Goal: Information Seeking & Learning: Learn about a topic

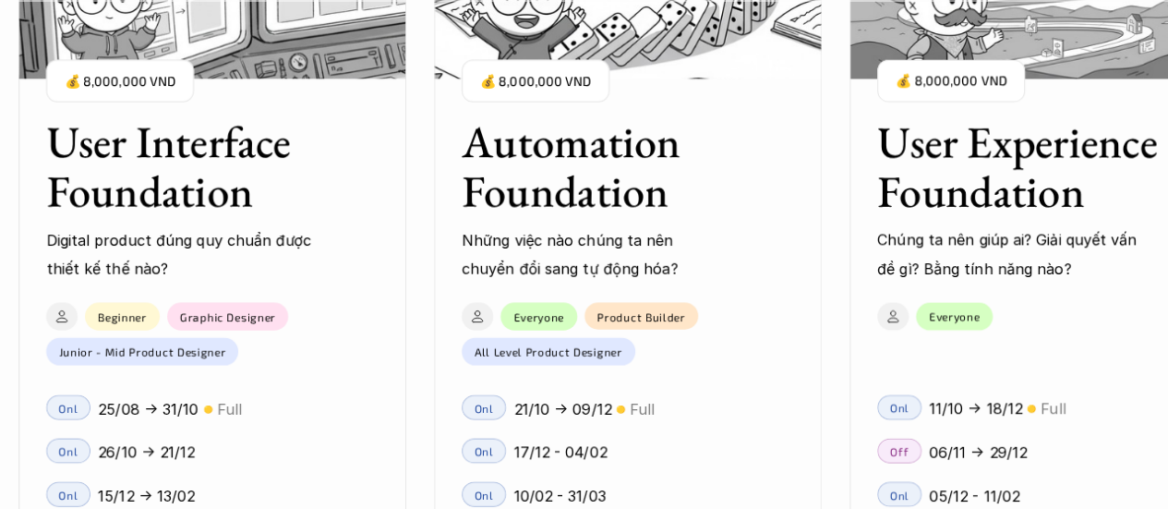
scroll to position [1847, 0]
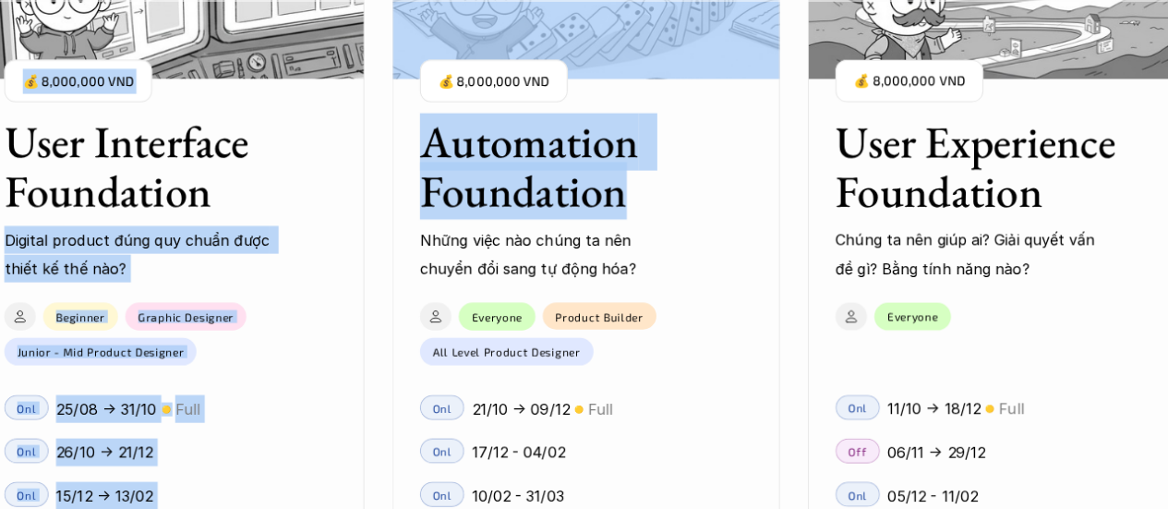
drag, startPoint x: 619, startPoint y: 199, endPoint x: 377, endPoint y: 197, distance: 241.9
click at [377, 197] on div "User Interface Foundation Digital product đúng quy chuẩn được thiết kế thế nào?…" at bounding box center [583, 254] width 983 height 509
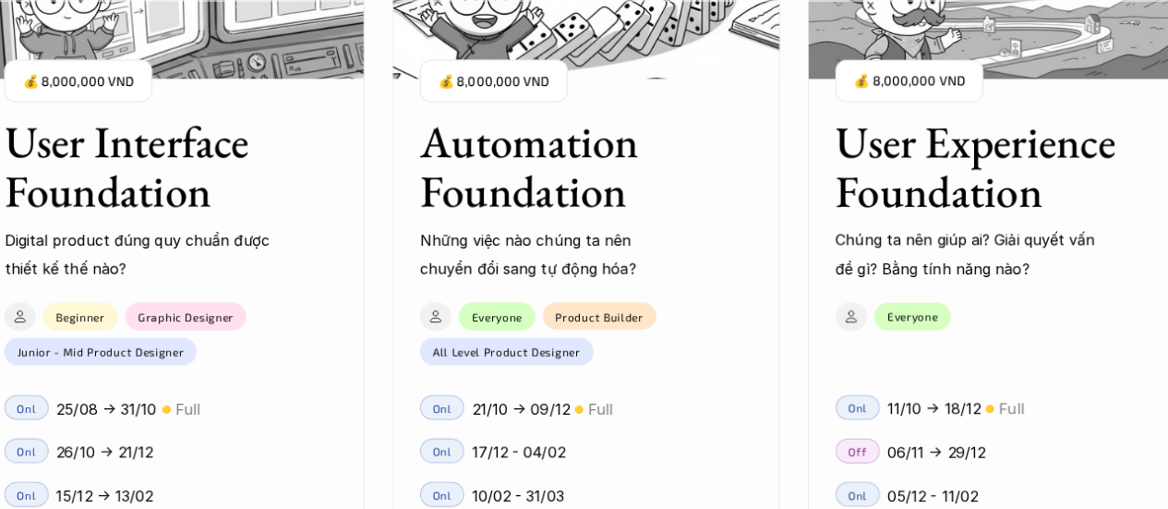
click at [801, 233] on div "User Interface Foundation Digital product đúng quy chuẩn được thiết kế thế nào?…" at bounding box center [1002, 254] width 2050 height 509
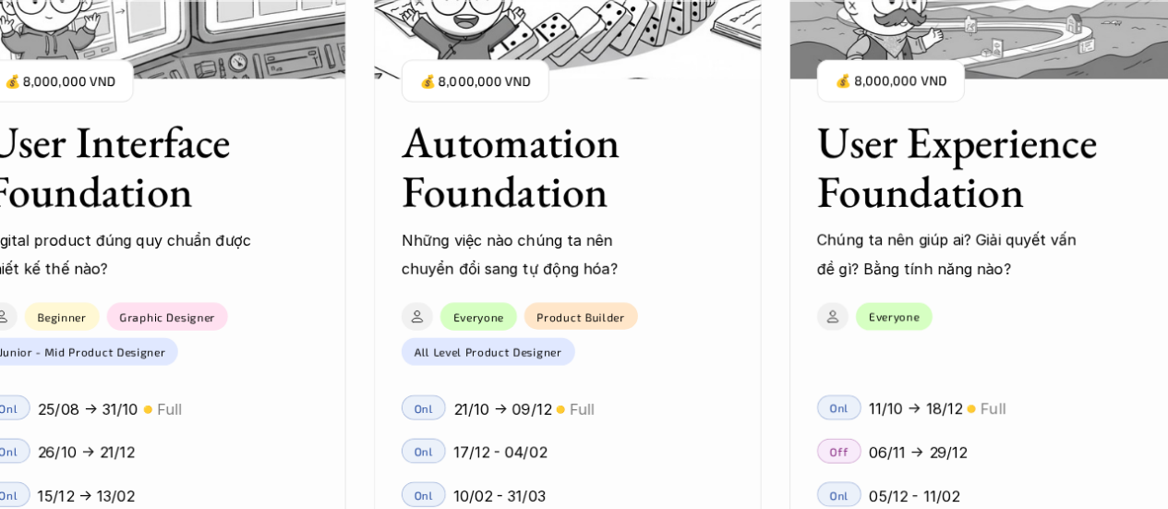
drag, startPoint x: 789, startPoint y: 229, endPoint x: 697, endPoint y: 211, distance: 93.1
click at [697, 211] on div "User Interface Foundation Digital product đúng quy chuẩn được thiết kế thế nào?…" at bounding box center [583, 254] width 983 height 509
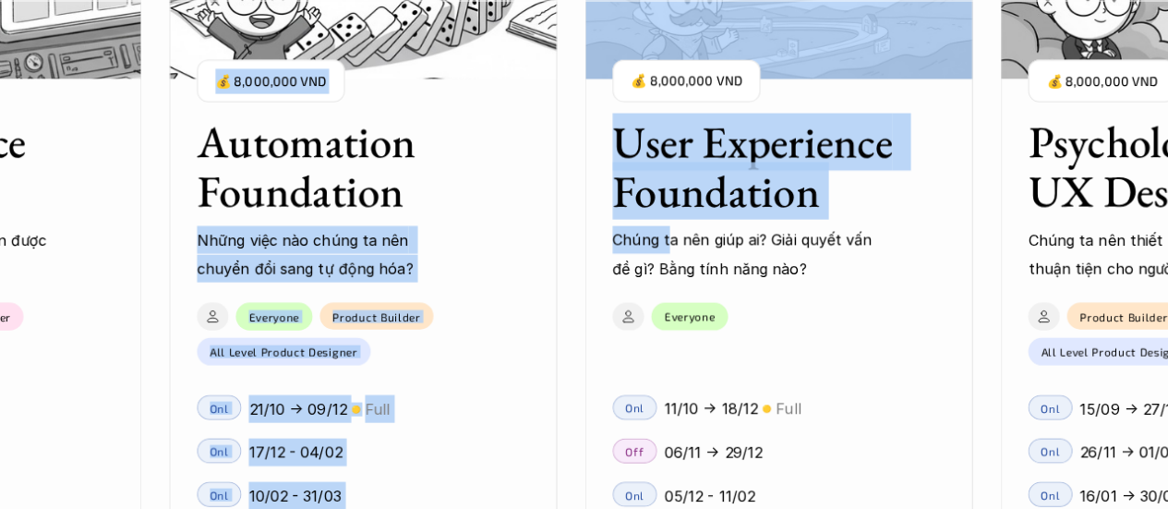
drag, startPoint x: 798, startPoint y: 235, endPoint x: 539, endPoint y: 233, distance: 258.6
click at [539, 233] on div "User Interface Foundation Digital product đúng quy chuẩn được thiết kế thế nào?…" at bounding box center [583, 254] width 983 height 509
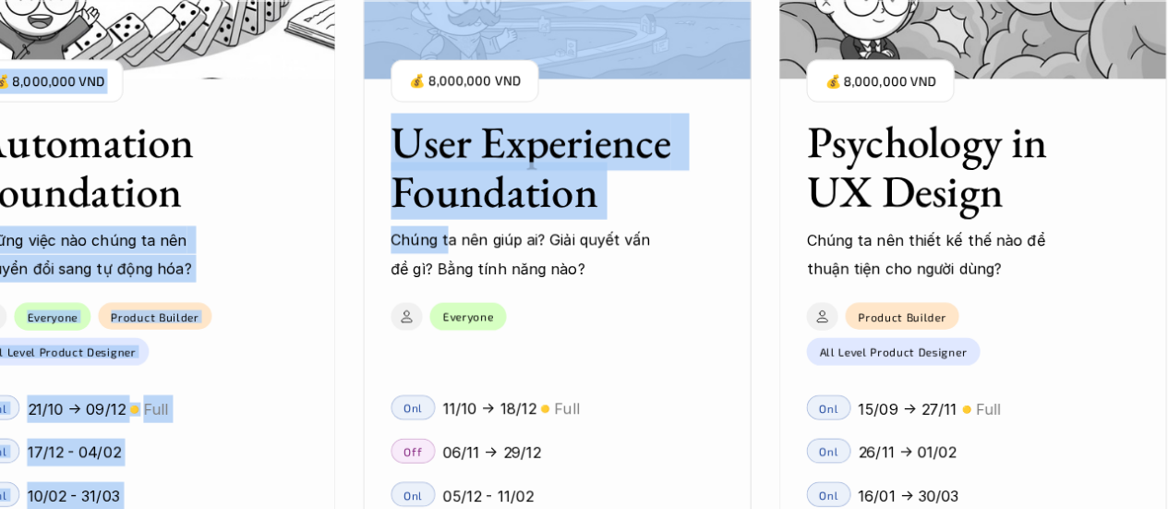
click at [739, 242] on div "User Experience Foundation Chúng ta nên giúp ai? Giải quyết vấn đề gì? Bằng tín…" at bounding box center [557, 186] width 388 height 192
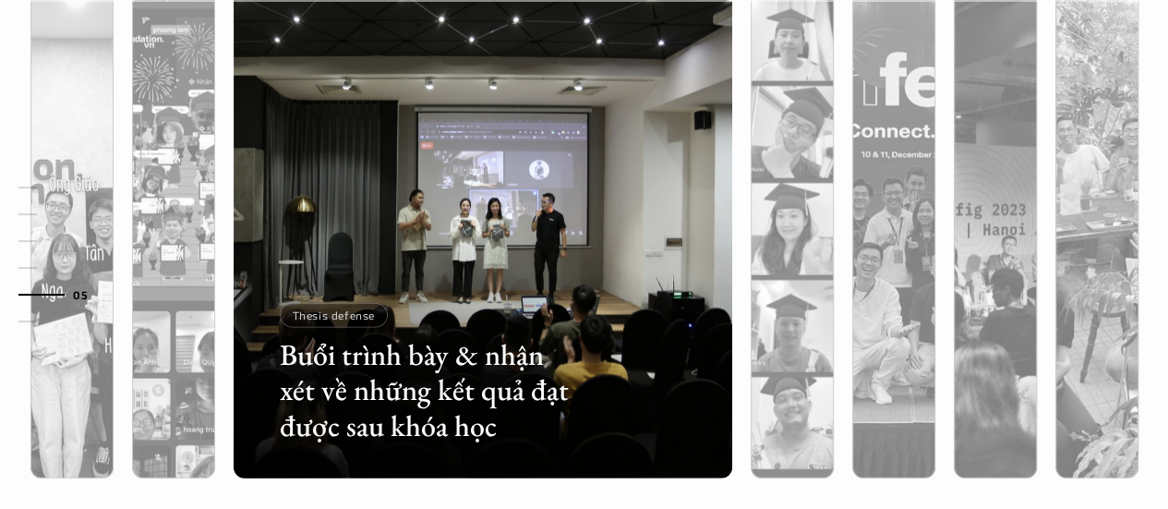
scroll to position [5909, 0]
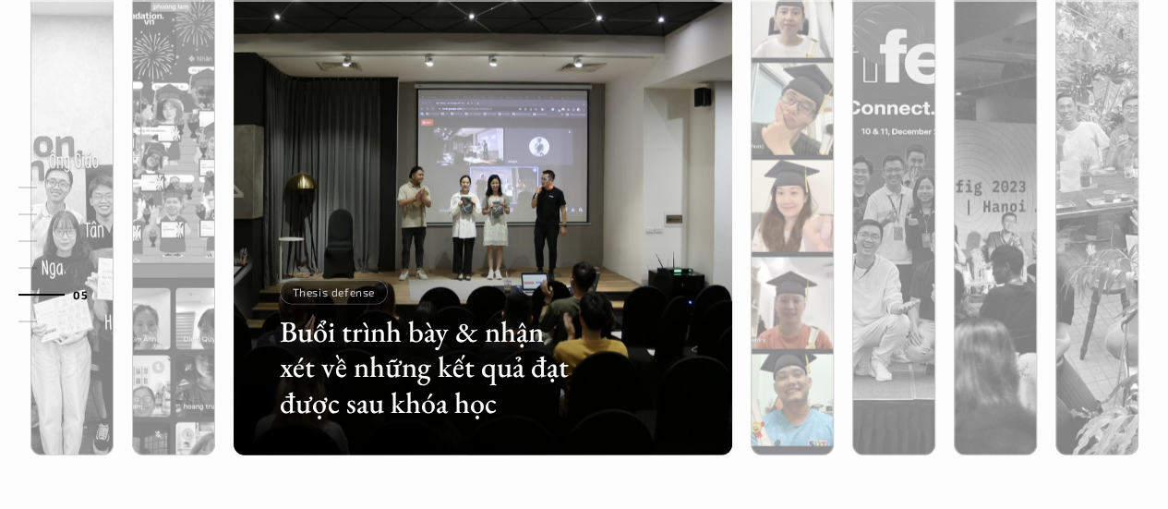
click at [777, 239] on div at bounding box center [792, 304] width 83 height 301
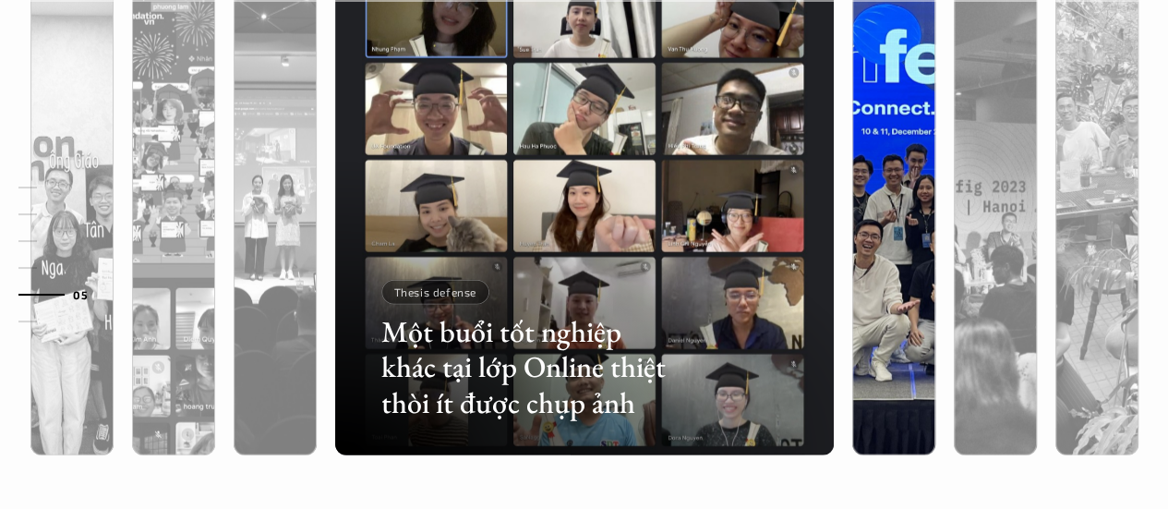
click at [854, 261] on div at bounding box center [893, 304] width 83 height 301
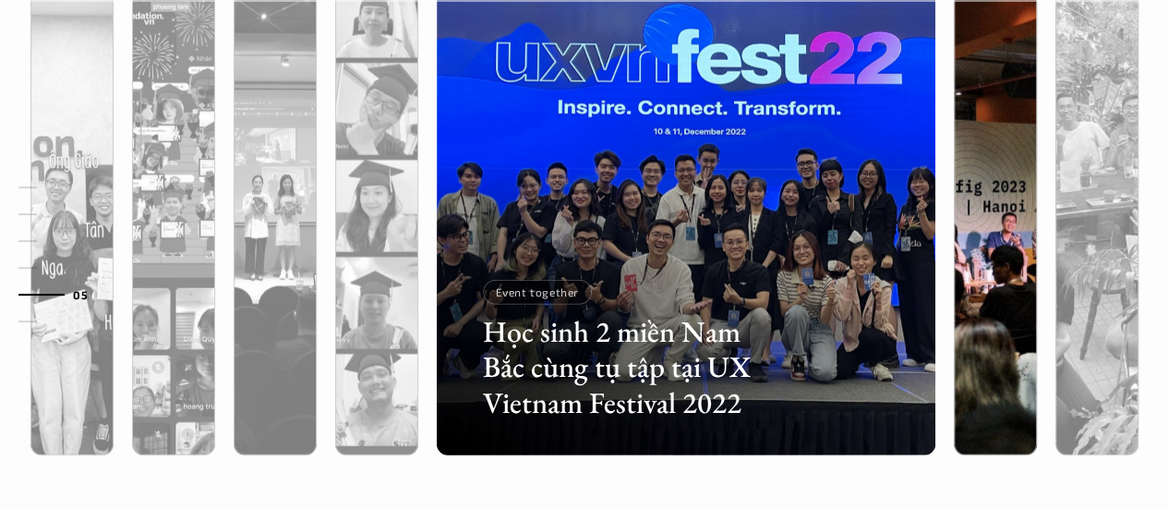
click at [970, 248] on div at bounding box center [995, 304] width 83 height 301
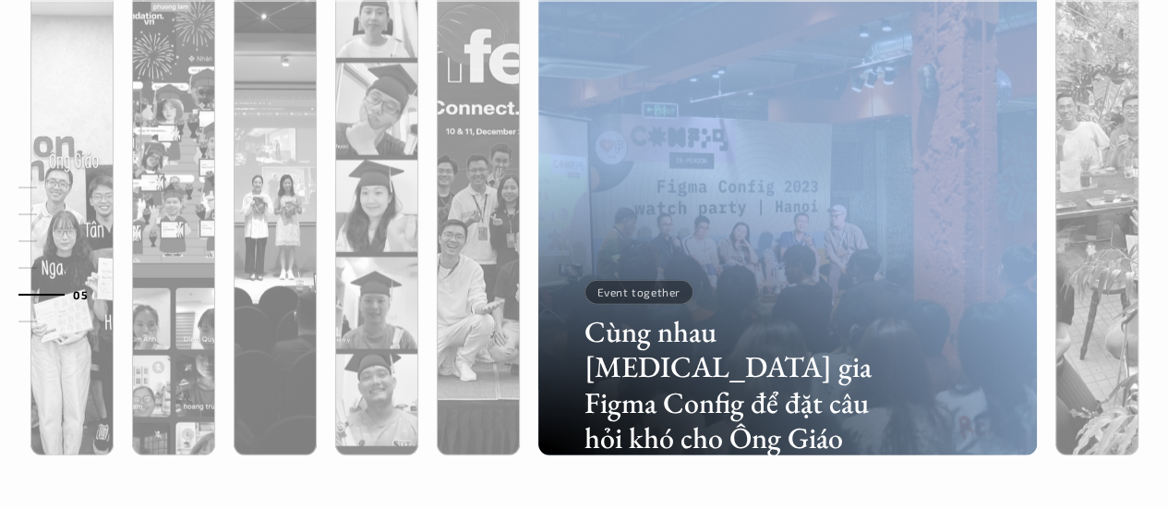
drag, startPoint x: 805, startPoint y: 296, endPoint x: 554, endPoint y: 307, distance: 251.4
click at [554, 307] on div "Cùng nhau [MEDICAL_DATA] gia Figma Config để đặt câu hỏi khó cho Ông Giáo Event…" at bounding box center [787, 206] width 499 height 499
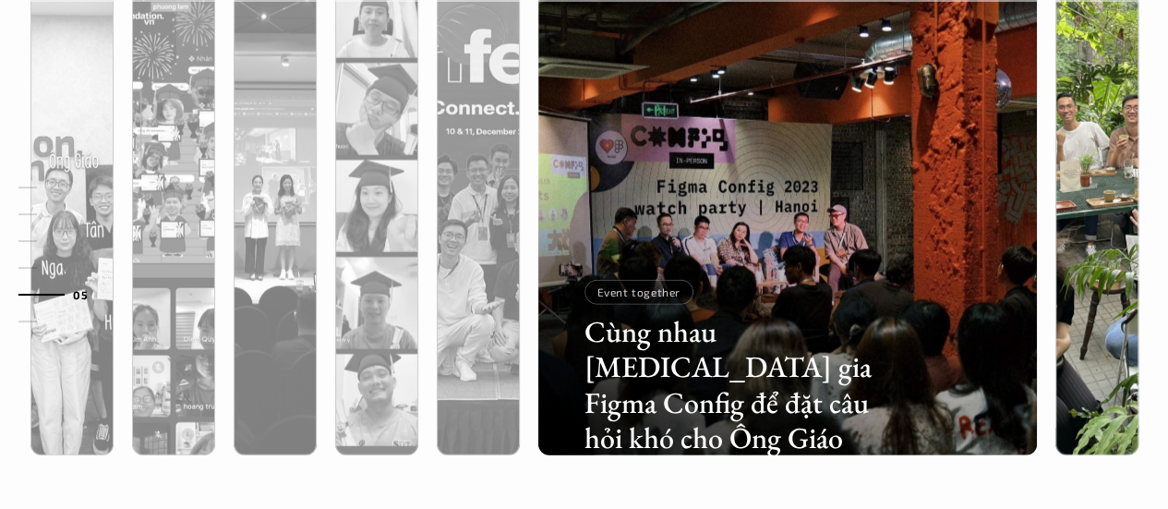
click at [1062, 241] on div at bounding box center [1096, 304] width 83 height 301
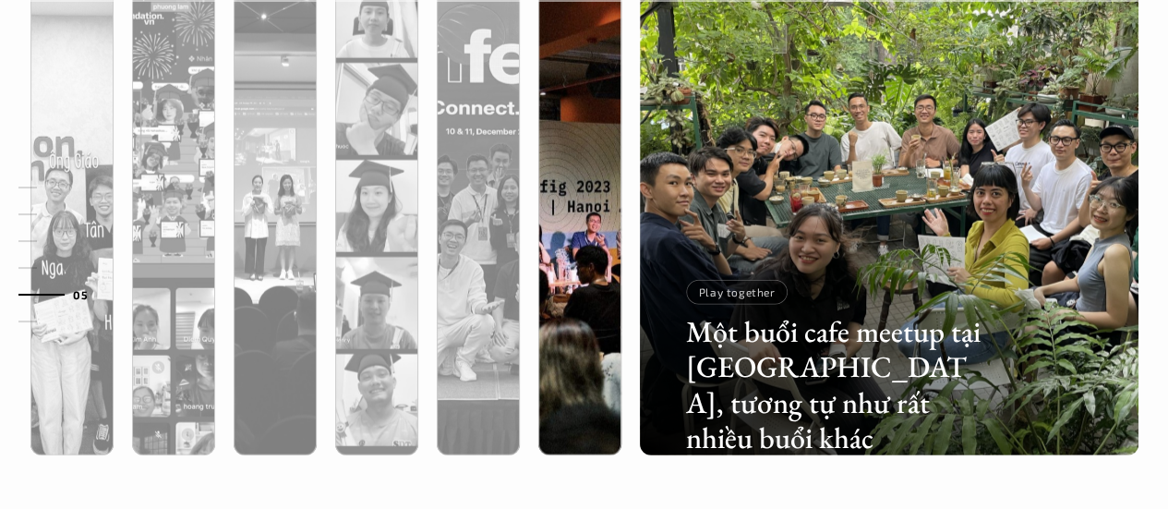
click at [556, 272] on div at bounding box center [579, 304] width 83 height 301
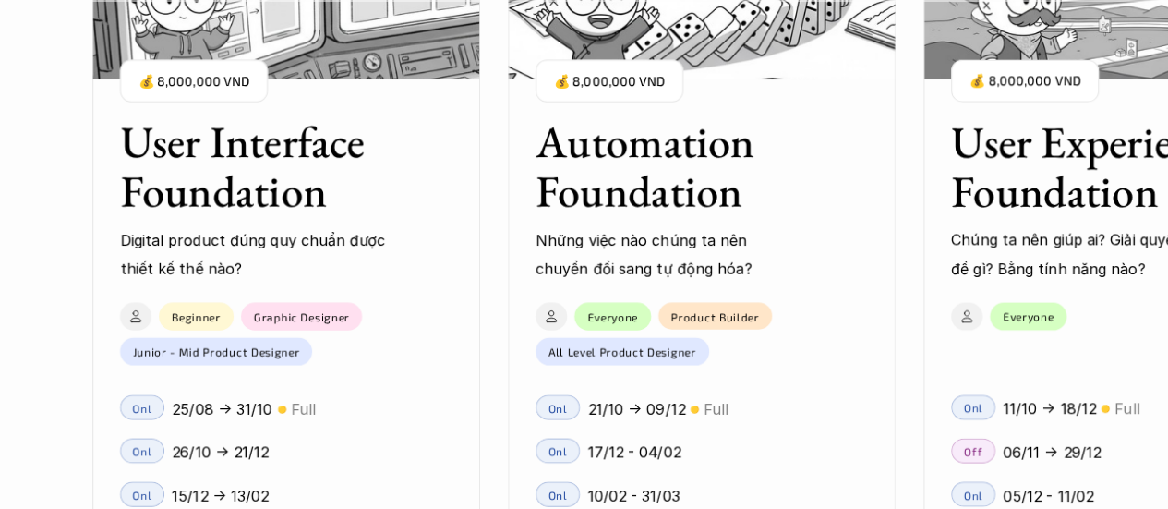
scroll to position [1811, 0]
click at [229, 444] on p "26/10 -> 21/12" at bounding box center [220, 452] width 97 height 28
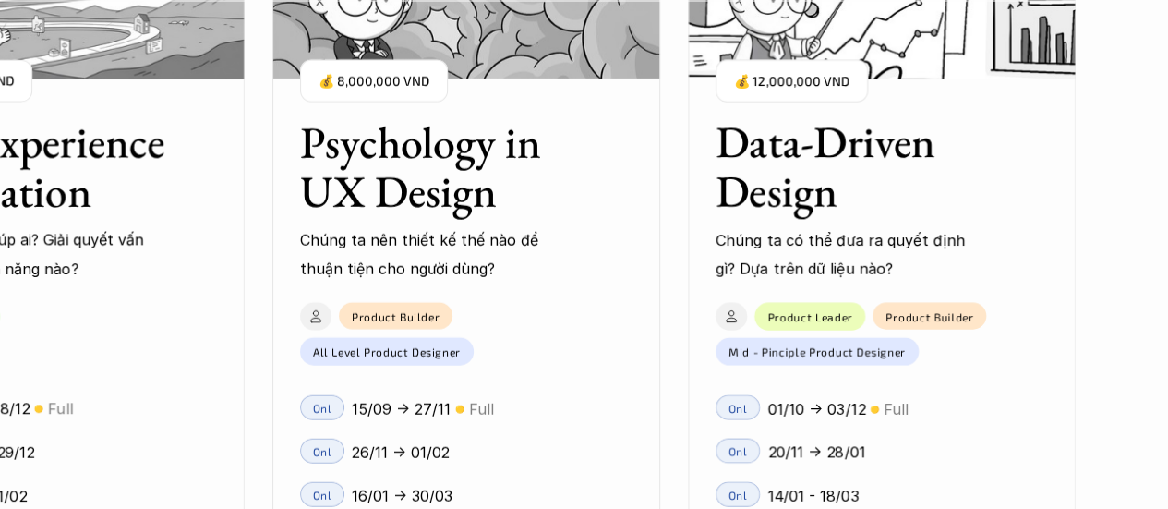
scroll to position [1903, 0]
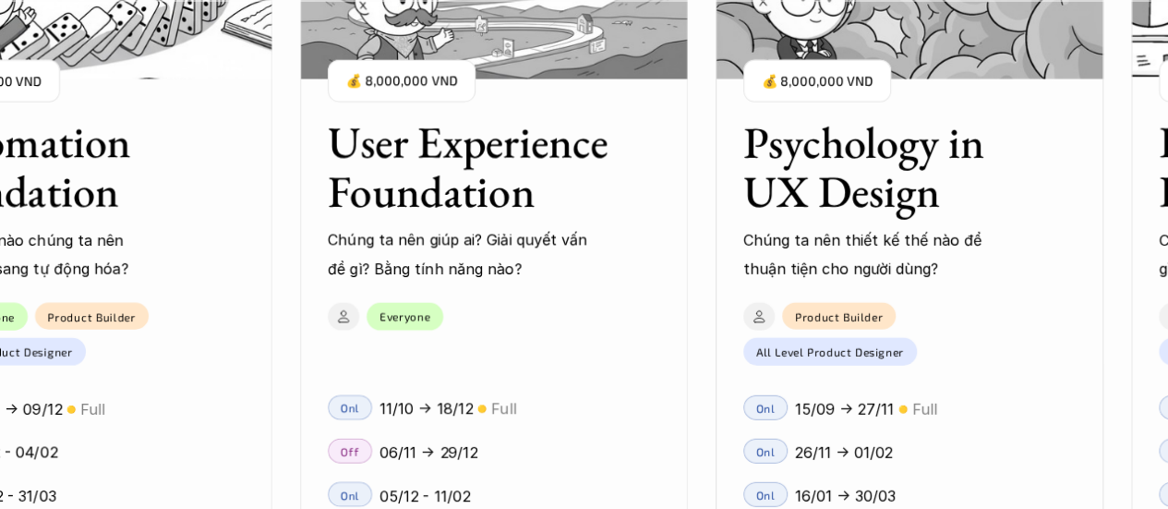
click at [283, 425] on div "User Interface Foundation Digital product đúng quy chuẩn được thiết kế thế nào?…" at bounding box center [494, 254] width 2050 height 509
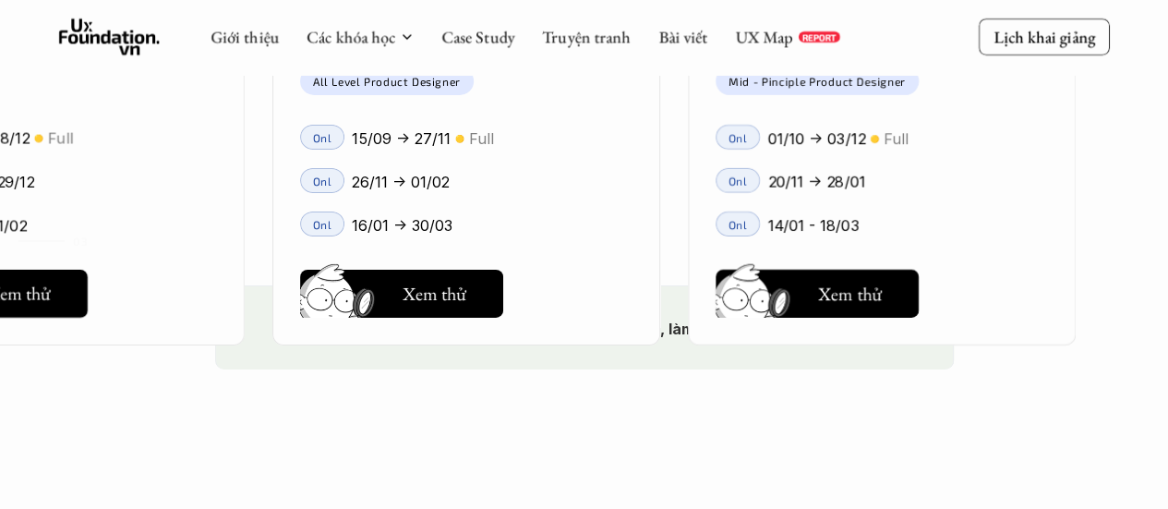
scroll to position [3103, 0]
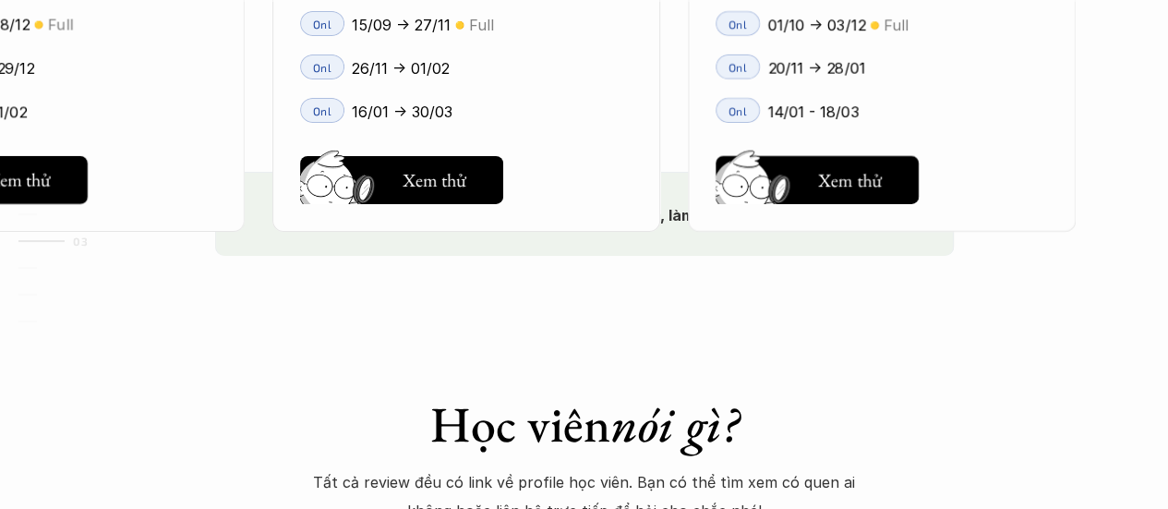
click at [592, 248] on div "😢 Khóa mình muốn học bị đóng đăng ký rồi, làm sao giờ? Chào bạn, Bọn mình rất t…" at bounding box center [584, 213] width 739 height 83
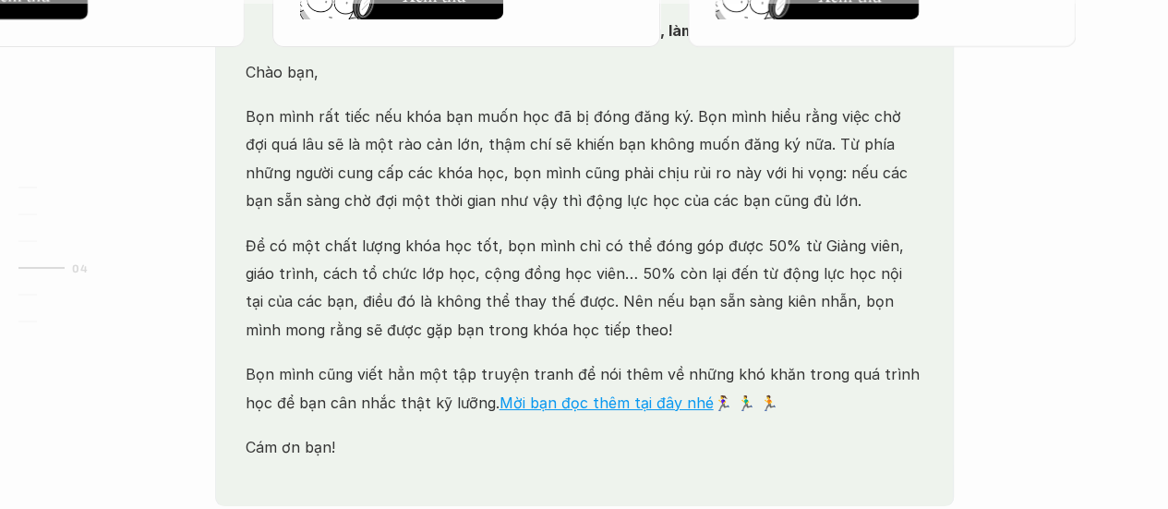
scroll to position [3196, 0]
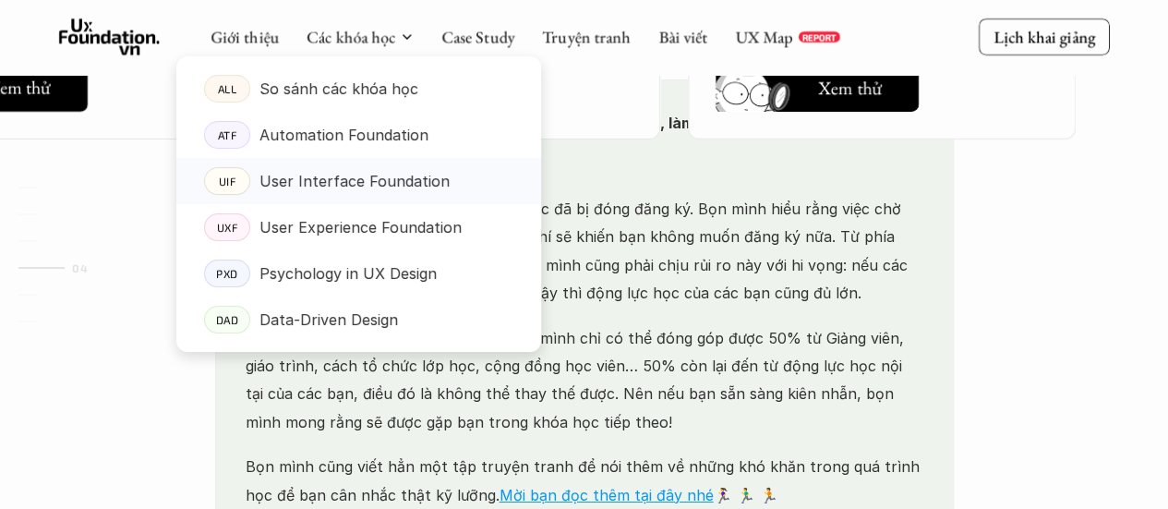
click at [366, 174] on p "User Interface Foundation" at bounding box center [354, 181] width 190 height 28
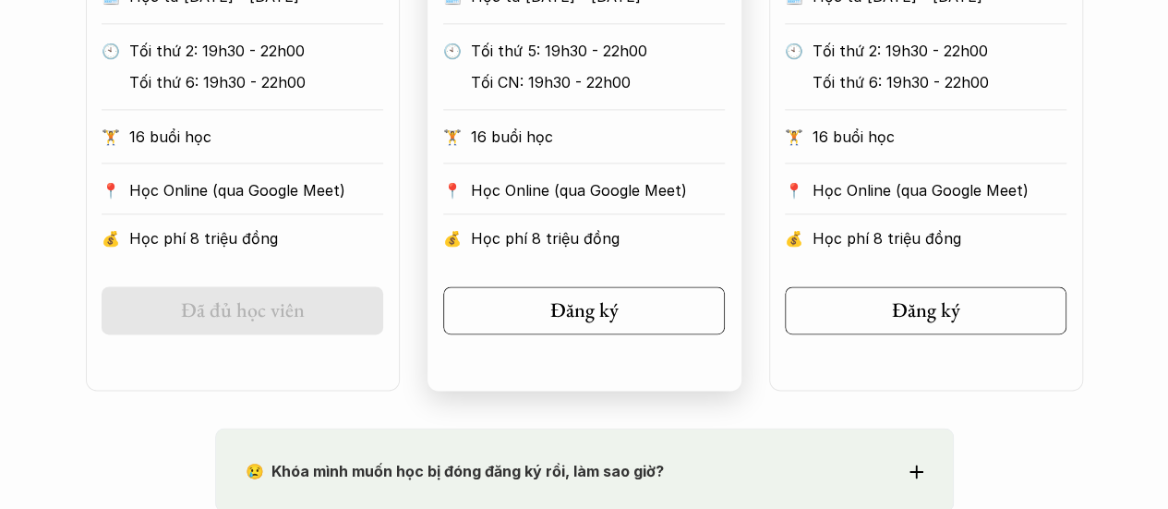
scroll to position [1385, 0]
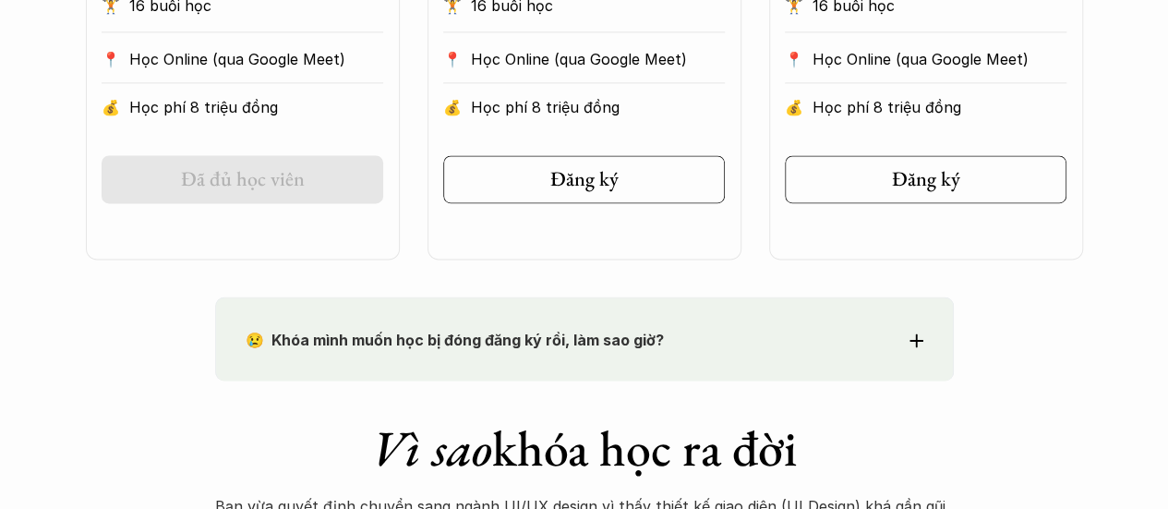
click at [704, 339] on p "😢 Khóa mình muốn học bị đóng đăng ký rồi, làm sao giờ?" at bounding box center [551, 340] width 610 height 28
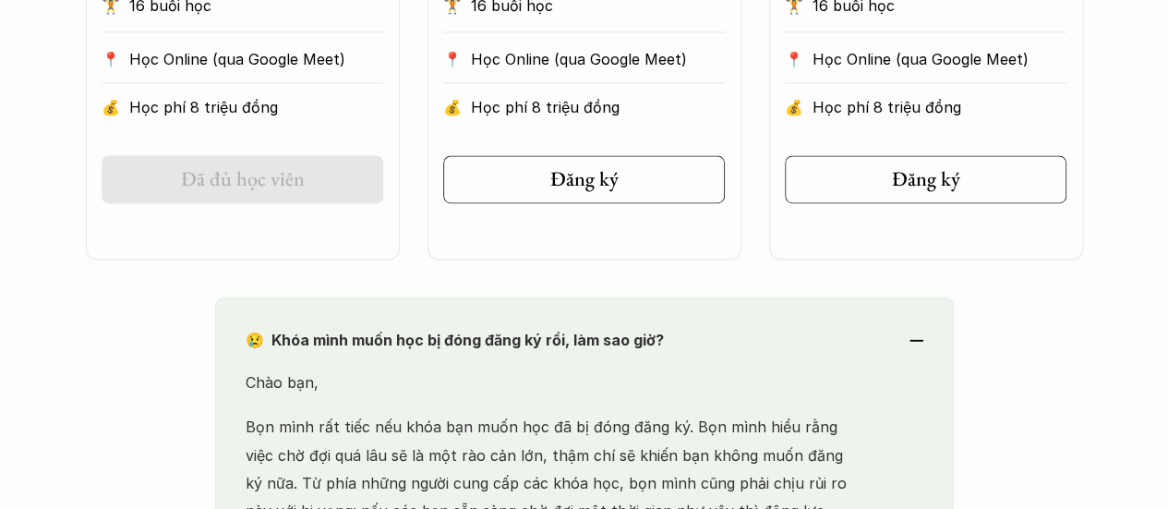
click at [705, 339] on p "😢 Khóa mình muốn học bị đóng đăng ký rồi, làm sao giờ?" at bounding box center [551, 340] width 610 height 28
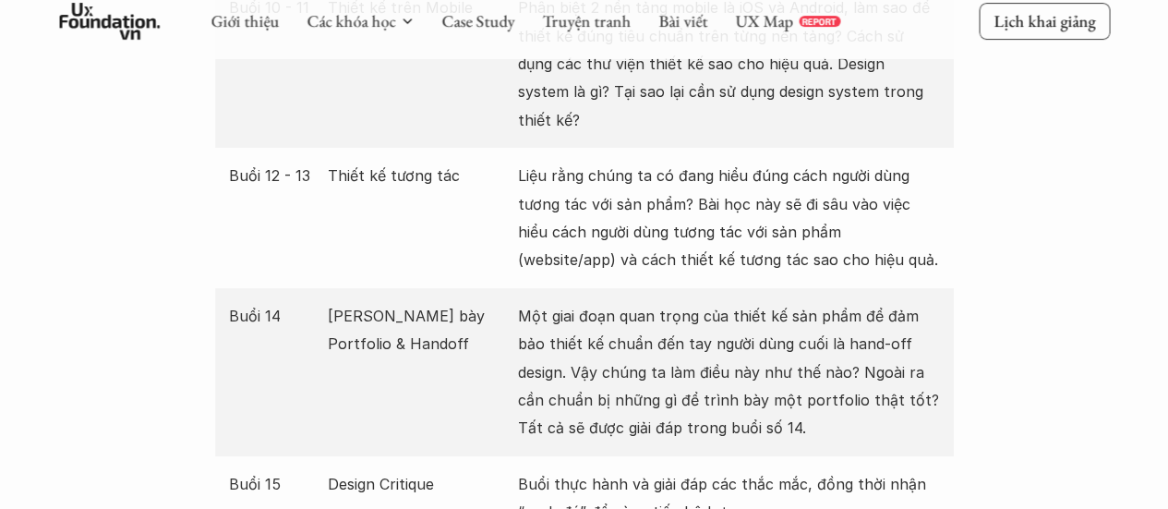
scroll to position [3416, 0]
